Goal: Check status

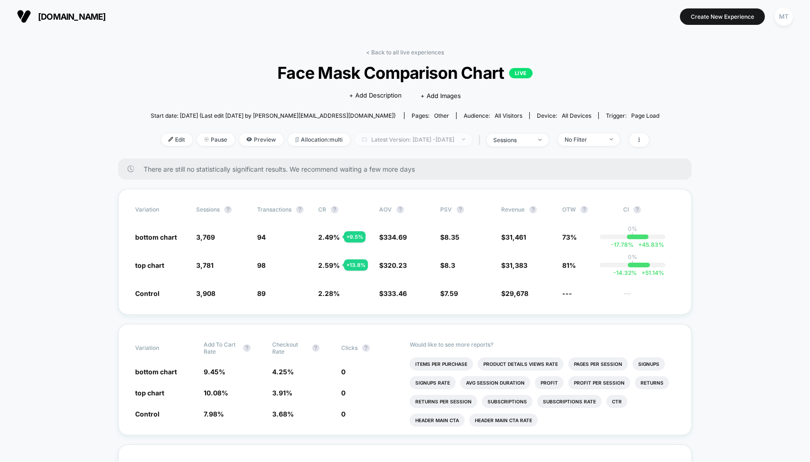
click at [389, 143] on span "Latest Version: [DATE] - [DATE]" at bounding box center [413, 139] width 117 height 13
select select "*"
select select "****"
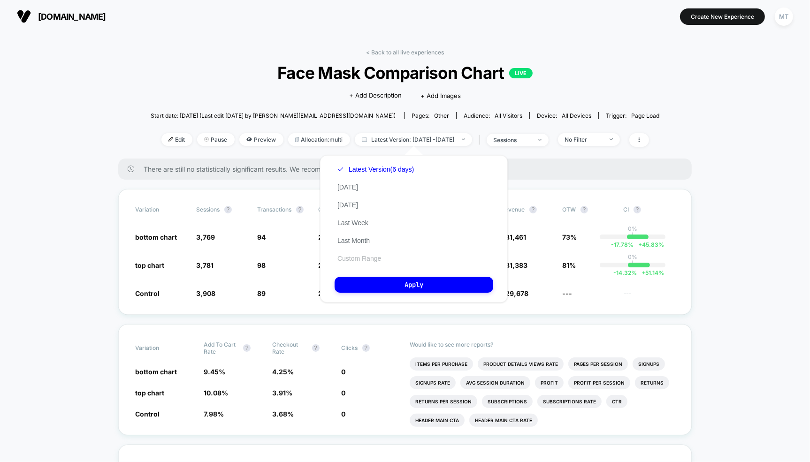
click at [352, 260] on button "Custom Range" at bounding box center [359, 258] width 49 height 8
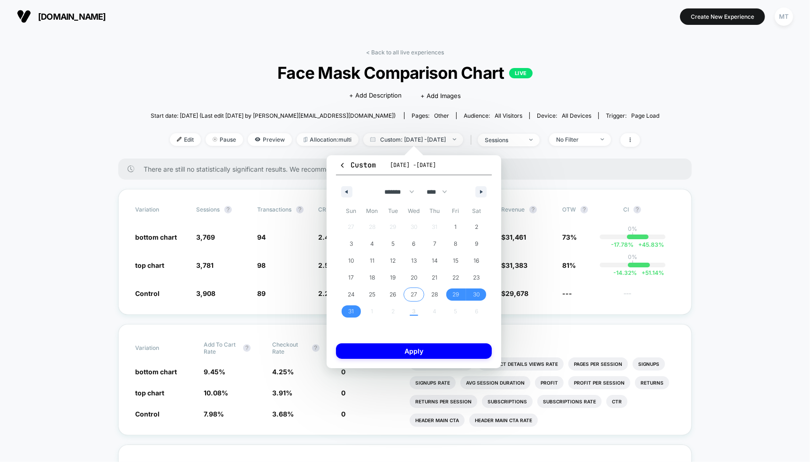
click at [416, 297] on span "27" at bounding box center [414, 294] width 7 height 17
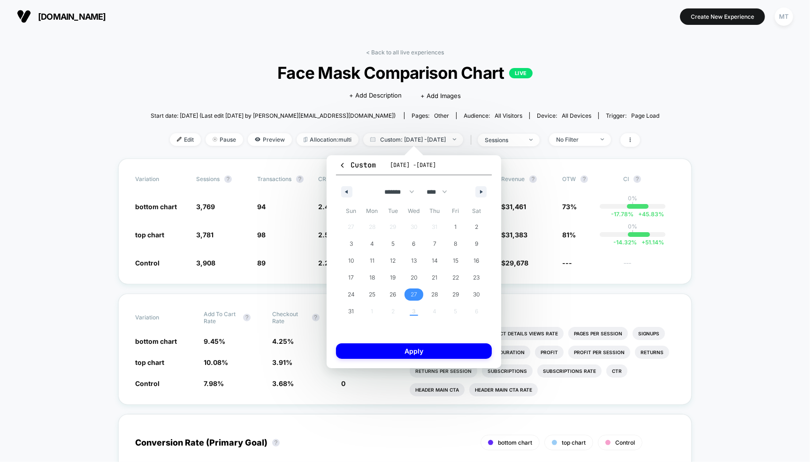
click at [417, 313] on div "27 28 29 30 31 1 2 3 4 5 6 7 8 9 10 11 12 13 14 15 16 17 18 19 20 21 22 23 24 2…" at bounding box center [414, 269] width 146 height 101
click at [480, 192] on icon "button" at bounding box center [482, 192] width 5 height 4
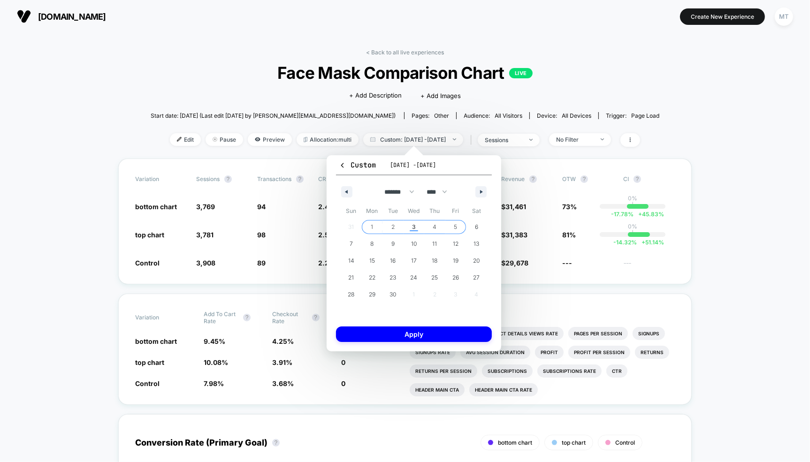
click at [458, 228] on span "5" at bounding box center [455, 227] width 21 height 12
select select "*"
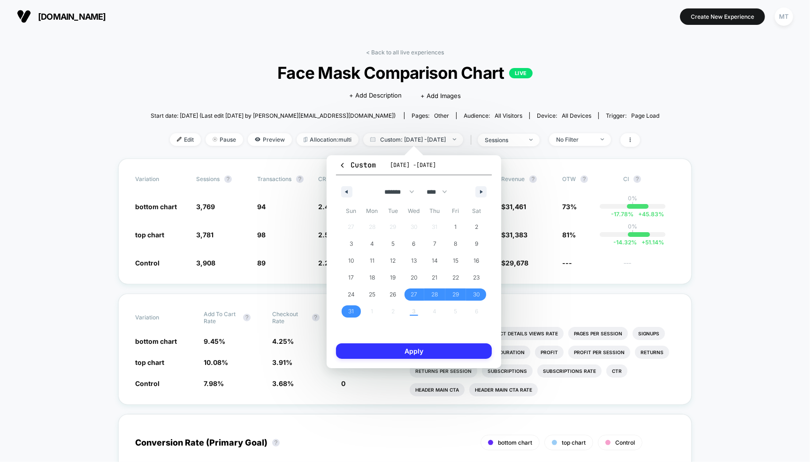
click at [411, 351] on button "Apply" at bounding box center [414, 350] width 156 height 15
